Goal: Task Accomplishment & Management: Complete application form

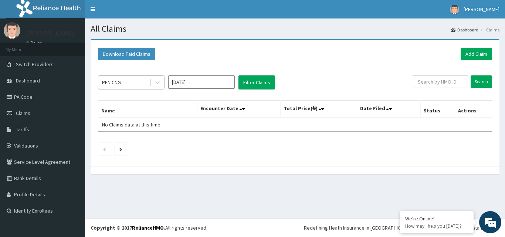
click at [130, 81] on div "PENDING" at bounding box center [123, 83] width 51 height 12
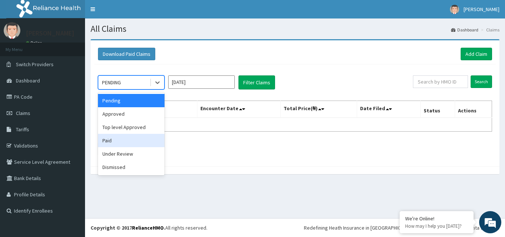
click at [107, 140] on div "Paid" at bounding box center [131, 140] width 67 height 13
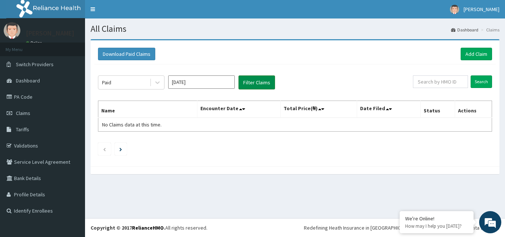
click at [251, 78] on button "Filter Claims" at bounding box center [257, 82] width 37 height 14
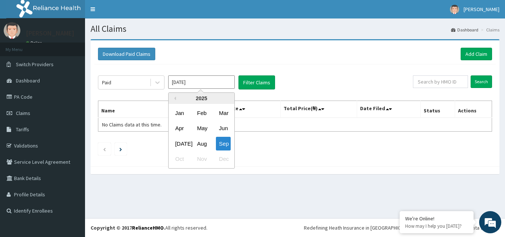
click at [216, 81] on input "Sep 2025" at bounding box center [201, 81] width 67 height 13
click at [200, 128] on div "May" at bounding box center [201, 129] width 15 height 14
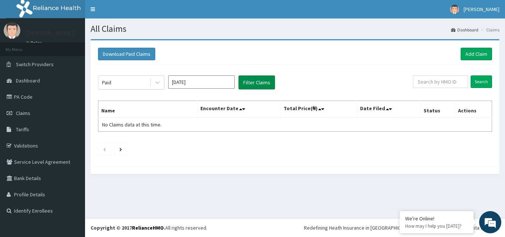
click at [261, 84] on button "Filter Claims" at bounding box center [257, 82] width 37 height 14
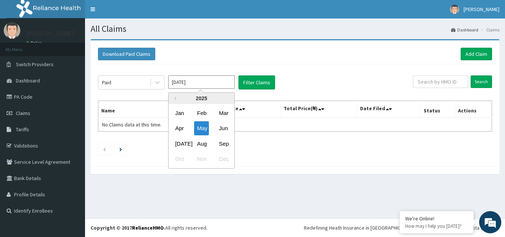
click at [204, 82] on input "May 2025" at bounding box center [201, 81] width 67 height 13
click at [178, 139] on div "Jul" at bounding box center [179, 144] width 15 height 14
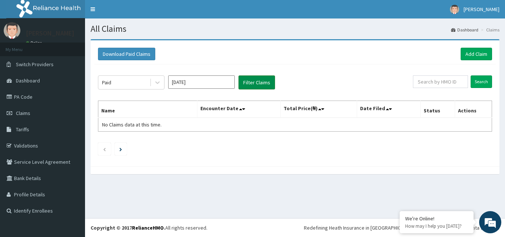
click at [256, 85] on button "Filter Claims" at bounding box center [257, 82] width 37 height 14
click at [254, 81] on button "Filter Claims" at bounding box center [257, 82] width 37 height 14
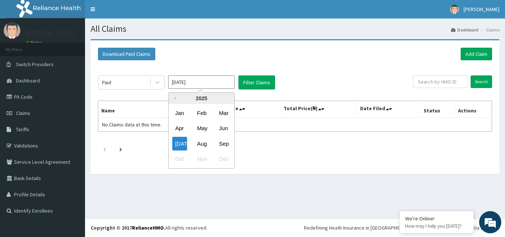
click at [189, 84] on input "Jul 2025" at bounding box center [201, 81] width 67 height 13
click at [203, 129] on div "May" at bounding box center [201, 129] width 15 height 14
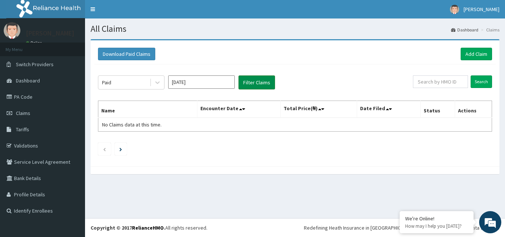
click at [255, 80] on button "Filter Claims" at bounding box center [257, 82] width 37 height 14
click at [212, 80] on input "May 2025" at bounding box center [201, 81] width 67 height 13
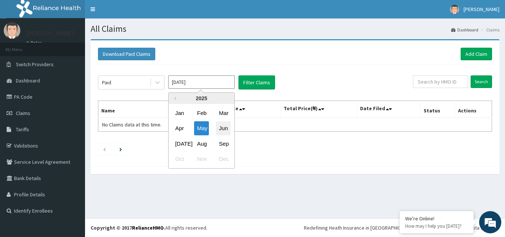
click at [223, 125] on div "Jun" at bounding box center [223, 129] width 15 height 14
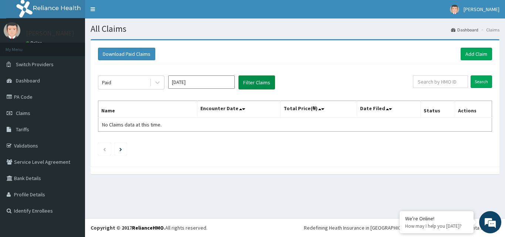
click at [271, 80] on button "Filter Claims" at bounding box center [257, 82] width 37 height 14
click at [261, 82] on button "Filter Claims" at bounding box center [257, 82] width 37 height 14
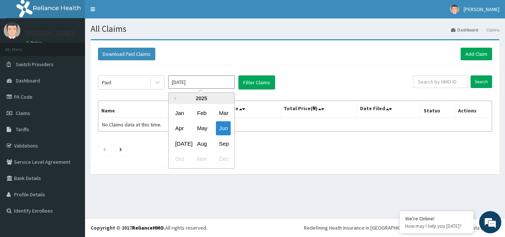
click at [216, 79] on input "Jun 2025" at bounding box center [201, 81] width 67 height 13
click at [179, 144] on div "Jul" at bounding box center [179, 144] width 15 height 14
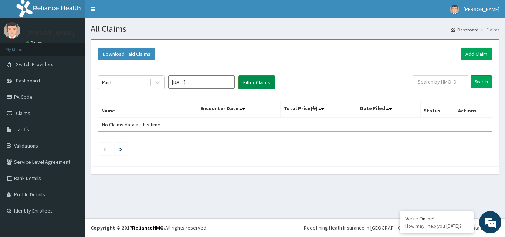
click at [256, 77] on button "Filter Claims" at bounding box center [257, 82] width 37 height 14
click at [262, 81] on button "Filter Claims" at bounding box center [257, 82] width 37 height 14
click at [215, 81] on input "Jul 2025" at bounding box center [201, 81] width 67 height 13
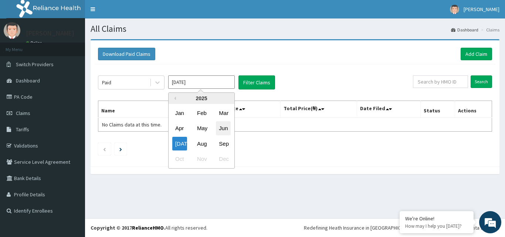
click at [220, 129] on div "Jun" at bounding box center [223, 129] width 15 height 14
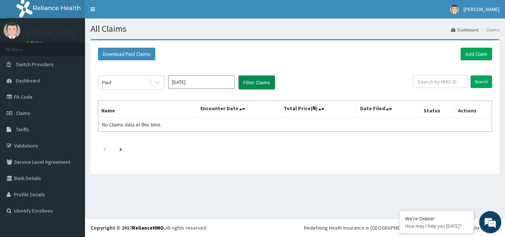
click at [260, 84] on button "Filter Claims" at bounding box center [257, 82] width 37 height 14
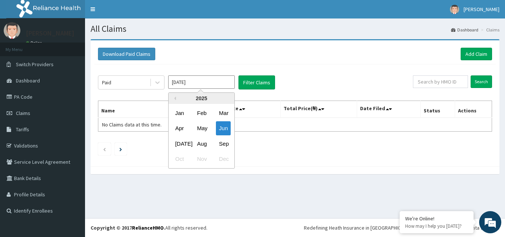
click at [216, 79] on input "Jun 2025" at bounding box center [201, 81] width 67 height 13
click at [182, 141] on div "Jul" at bounding box center [179, 144] width 15 height 14
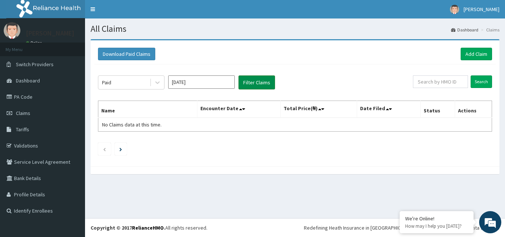
click at [253, 81] on button "Filter Claims" at bounding box center [257, 82] width 37 height 14
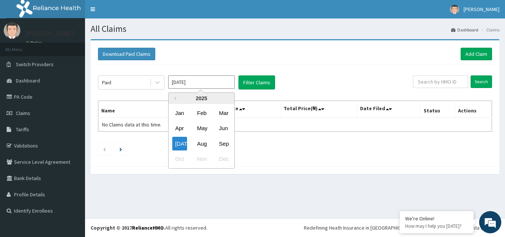
click at [209, 82] on input "Jul 2025" at bounding box center [201, 81] width 67 height 13
click at [203, 144] on div "Aug" at bounding box center [201, 144] width 15 height 14
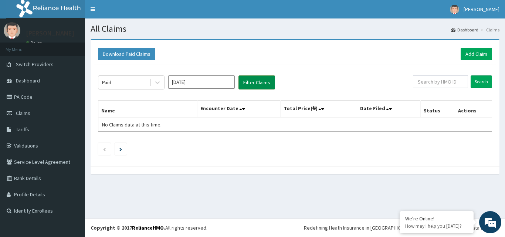
click at [256, 82] on button "Filter Claims" at bounding box center [257, 82] width 37 height 14
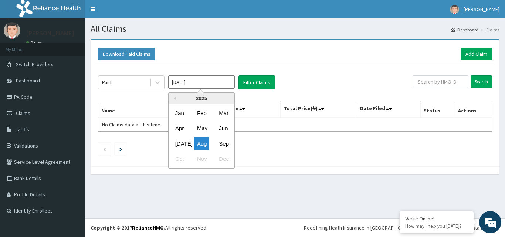
click at [212, 84] on input "Aug 2025" at bounding box center [201, 81] width 67 height 13
click at [177, 142] on div "Jul" at bounding box center [179, 144] width 15 height 14
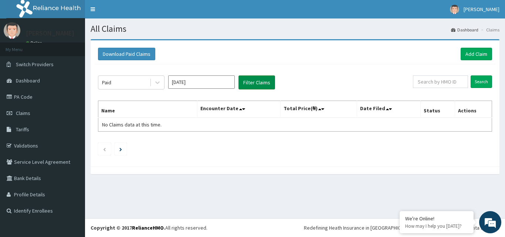
click at [264, 83] on button "Filter Claims" at bounding box center [257, 82] width 37 height 14
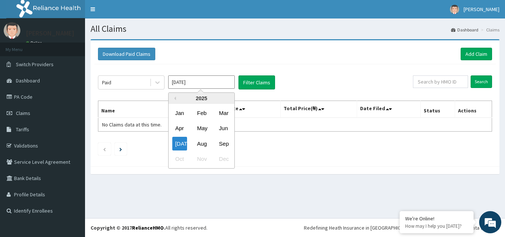
click at [204, 80] on input "Jul 2025" at bounding box center [201, 81] width 67 height 13
click at [180, 131] on div "Apr" at bounding box center [179, 129] width 15 height 14
type input "Apr 2025"
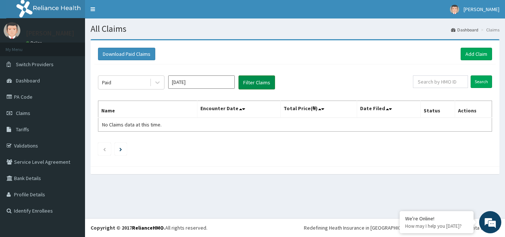
click at [251, 78] on button "Filter Claims" at bounding box center [257, 82] width 37 height 14
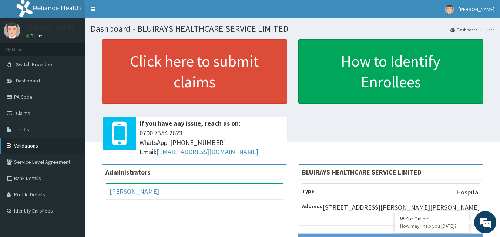
click at [31, 142] on link "Validations" at bounding box center [42, 146] width 85 height 16
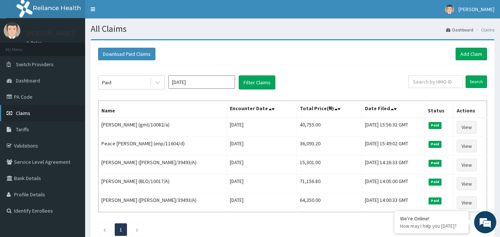
click at [41, 111] on link "Claims" at bounding box center [42, 113] width 85 height 16
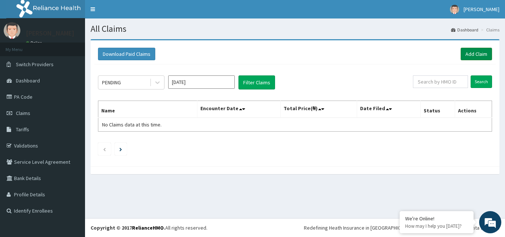
click at [470, 53] on link "Add Claim" at bounding box center [476, 54] width 31 height 13
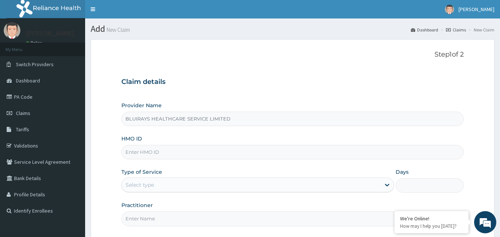
type input "BLUIRAYS HEALTHCARE SERVICE LIMITED"
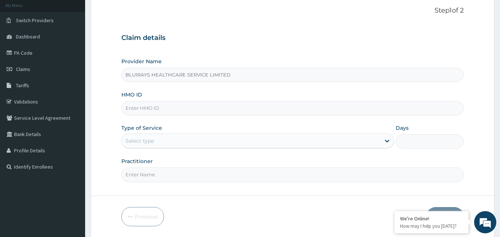
click at [308, 109] on input "HMO ID" at bounding box center [292, 108] width 342 height 14
paste input "abp/10030/a"
click at [189, 139] on div "Select type" at bounding box center [251, 141] width 258 height 12
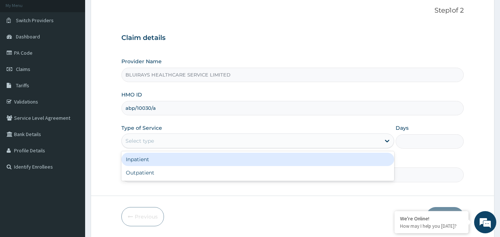
click at [183, 111] on input "abp/10030/a" at bounding box center [292, 108] width 342 height 14
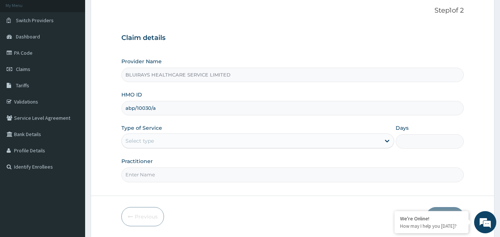
type input "abp/10030/a"
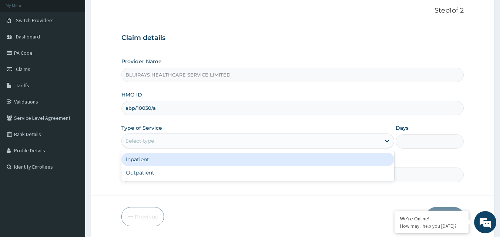
click at [146, 140] on div "Select type" at bounding box center [139, 140] width 28 height 7
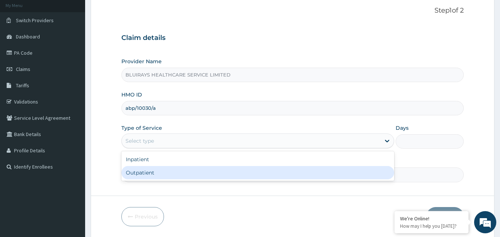
click at [137, 176] on div "Outpatient" at bounding box center [257, 172] width 273 height 13
type input "1"
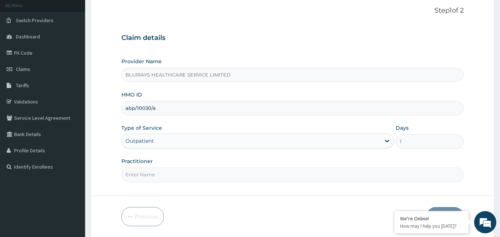
click at [140, 175] on input "Practitioner" at bounding box center [292, 175] width 342 height 14
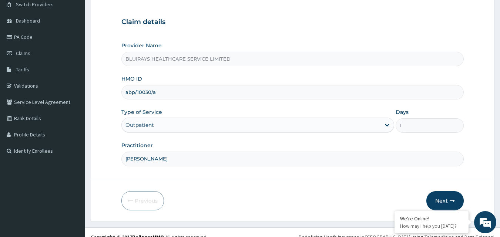
scroll to position [69, 0]
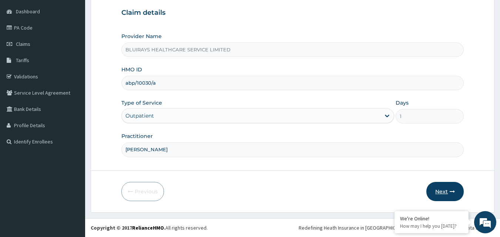
type input "[PERSON_NAME]"
click at [436, 190] on button "Next" at bounding box center [444, 191] width 37 height 19
